Goal: Information Seeking & Learning: Learn about a topic

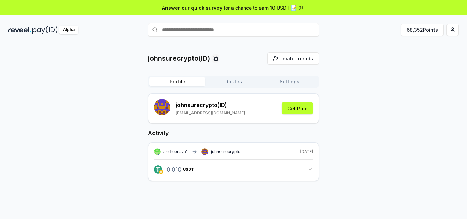
click at [289, 12] on div "Answer our quick survey for a chance to earn 10 USDT 📝" at bounding box center [233, 7] width 467 height 15
click at [414, 32] on button "68,352 Points" at bounding box center [422, 30] width 43 height 12
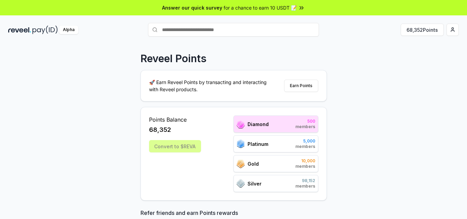
click at [381, 116] on div "Reveel Points 🚀 Earn Reveel Points by transacting and interacting with Reveel p…" at bounding box center [233, 139] width 467 height 200
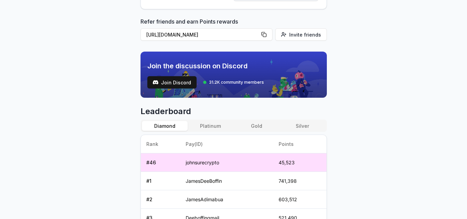
scroll to position [205, 0]
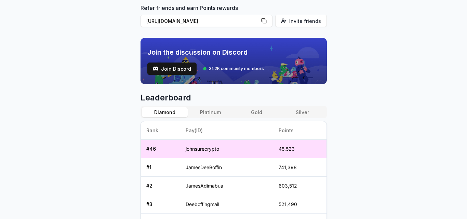
click at [210, 114] on button "Platinum" at bounding box center [211, 112] width 46 height 10
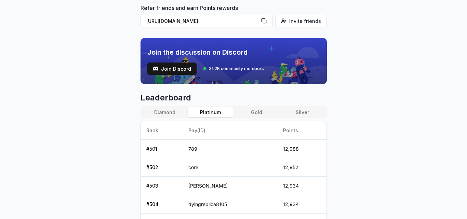
click at [259, 113] on button "Gold" at bounding box center [257, 112] width 46 height 10
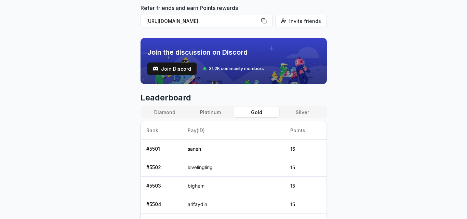
click at [296, 114] on button "Silver" at bounding box center [302, 112] width 46 height 10
click at [258, 111] on button "Gold" at bounding box center [257, 112] width 46 height 10
click at [211, 113] on button "Platinum" at bounding box center [211, 112] width 46 height 10
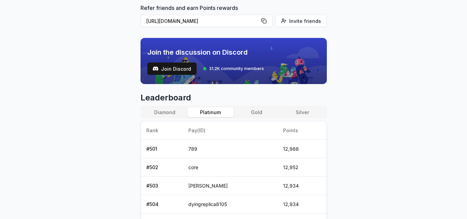
click at [168, 112] on button "Diamond" at bounding box center [165, 112] width 46 height 10
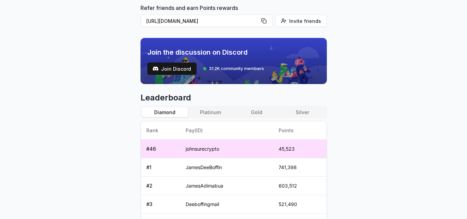
click at [208, 114] on button "Platinum" at bounding box center [211, 112] width 46 height 10
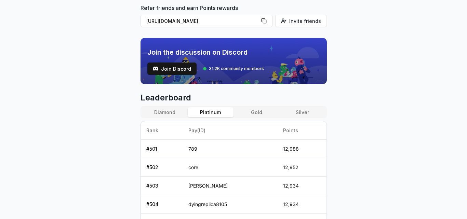
click at [179, 111] on button "Diamond" at bounding box center [165, 112] width 46 height 10
